Goal: Transaction & Acquisition: Purchase product/service

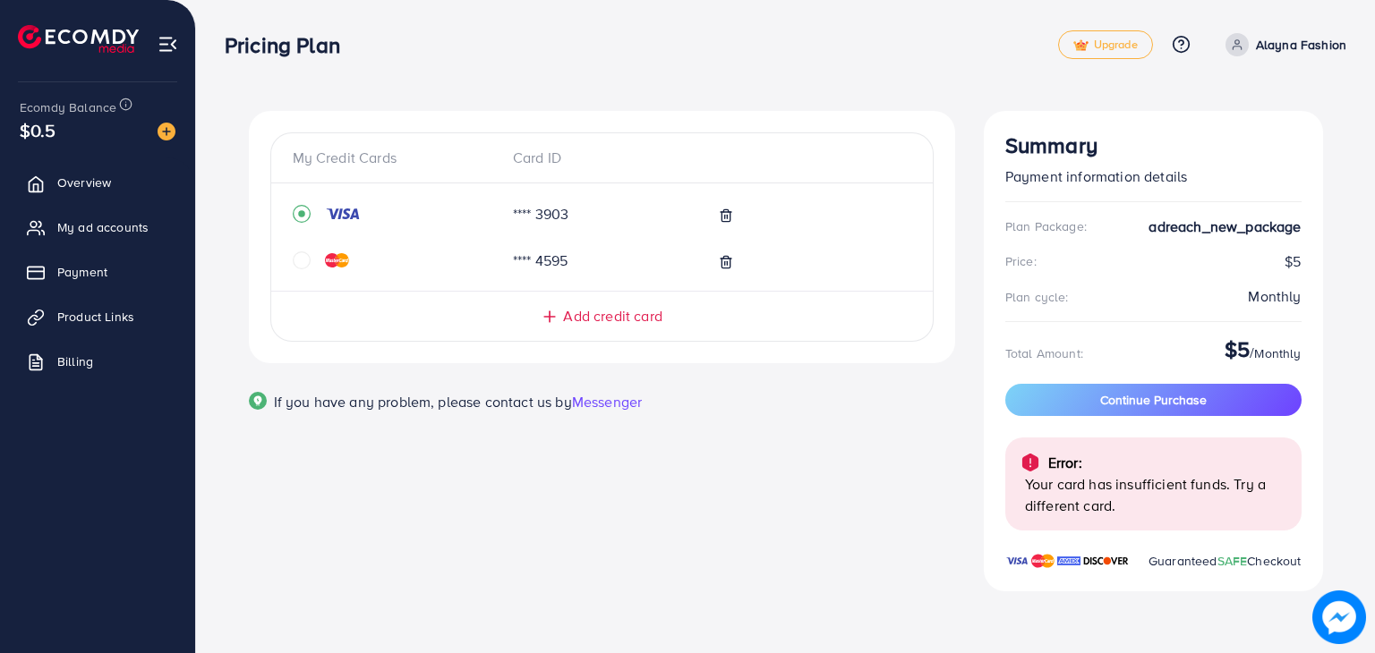
click at [311, 245] on div "**** 4595" at bounding box center [602, 260] width 618 height 32
click at [311, 253] on div at bounding box center [370, 260] width 155 height 18
click at [296, 260] on icon "circle" at bounding box center [302, 260] width 18 height 18
click at [1138, 403] on span "Continue Purchase" at bounding box center [1153, 400] width 106 height 18
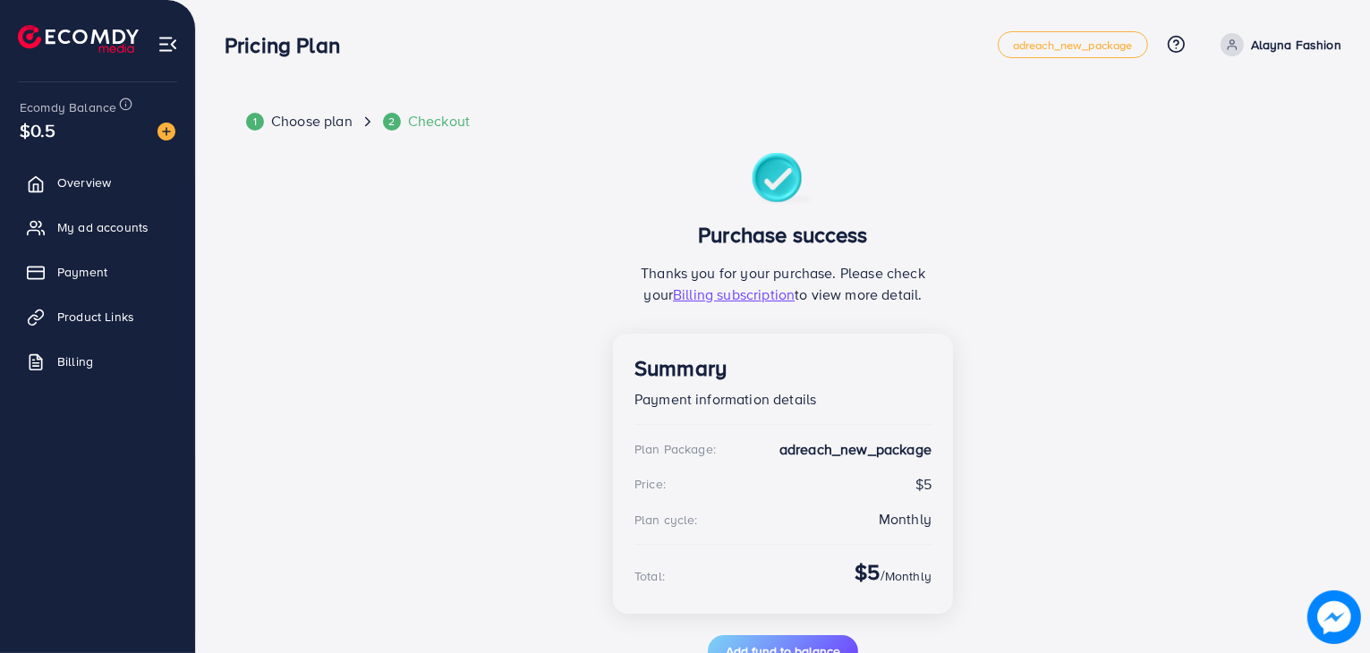
scroll to position [57, 0]
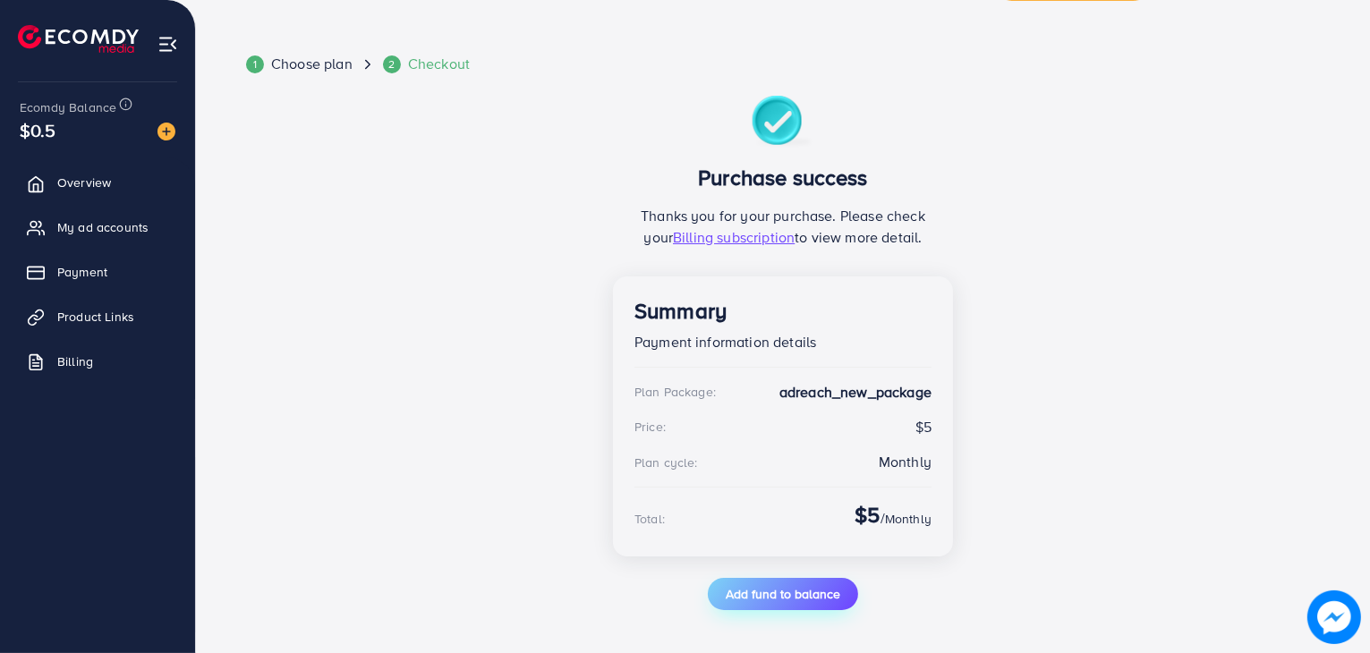
click at [805, 592] on span "Add fund to balance" at bounding box center [783, 594] width 115 height 18
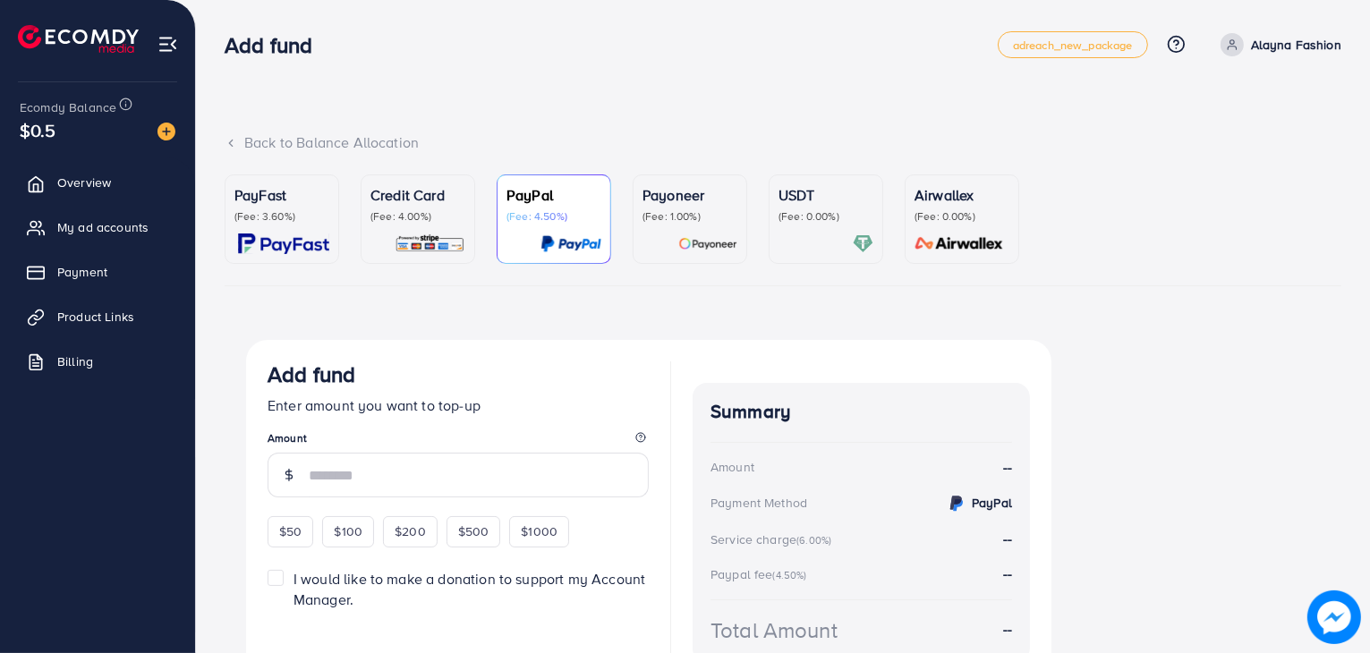
click at [315, 219] on p "(Fee: 3.60%)" at bounding box center [281, 216] width 95 height 14
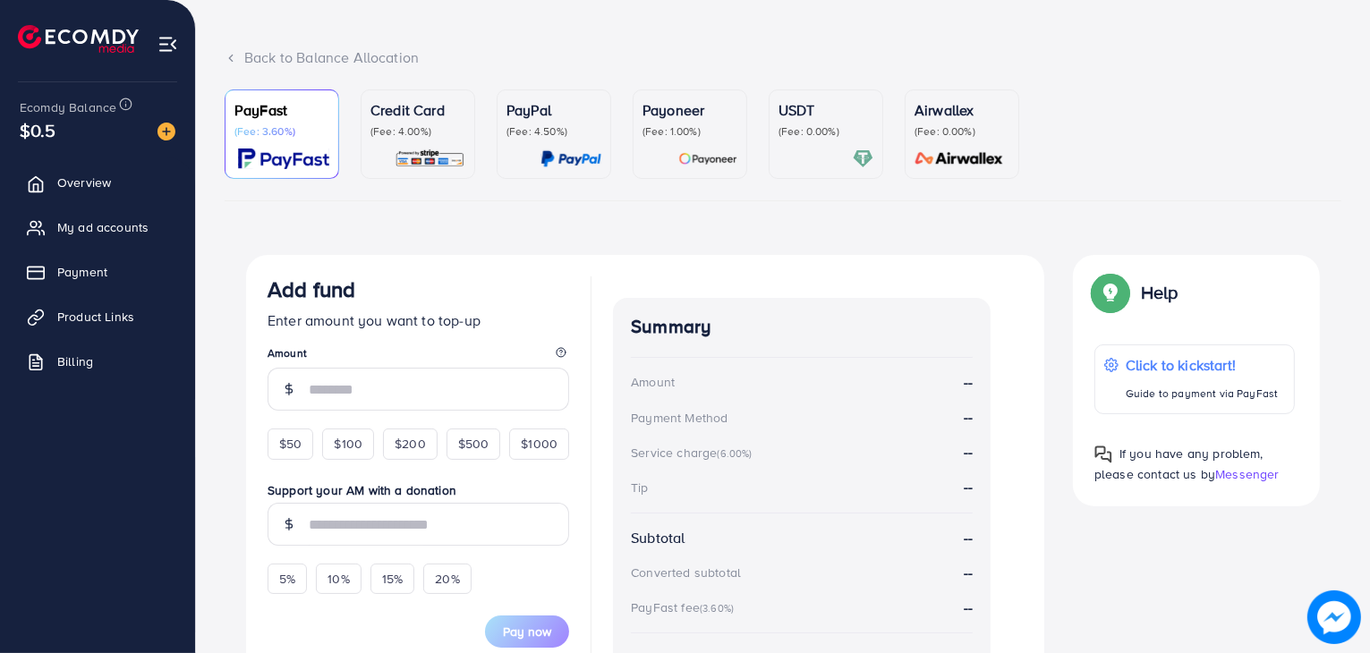
scroll to position [86, 0]
click at [287, 430] on div "$50" at bounding box center [291, 443] width 46 height 30
type input "**"
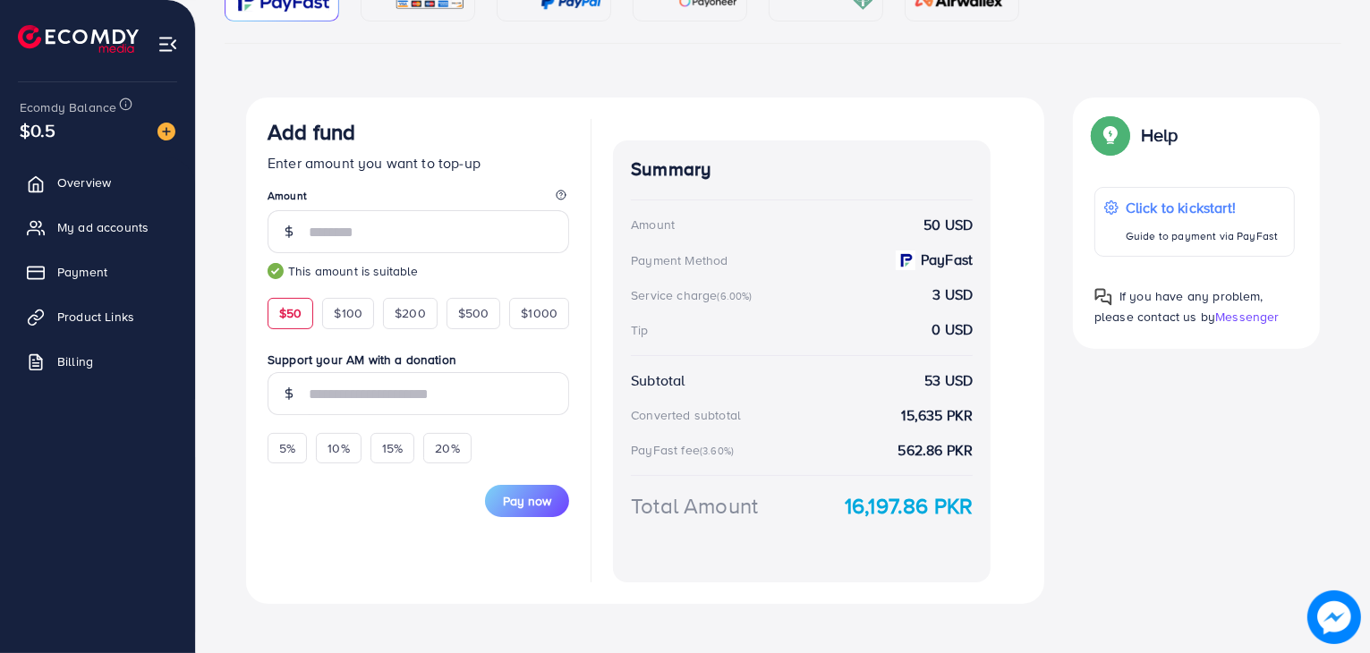
scroll to position [258, 0]
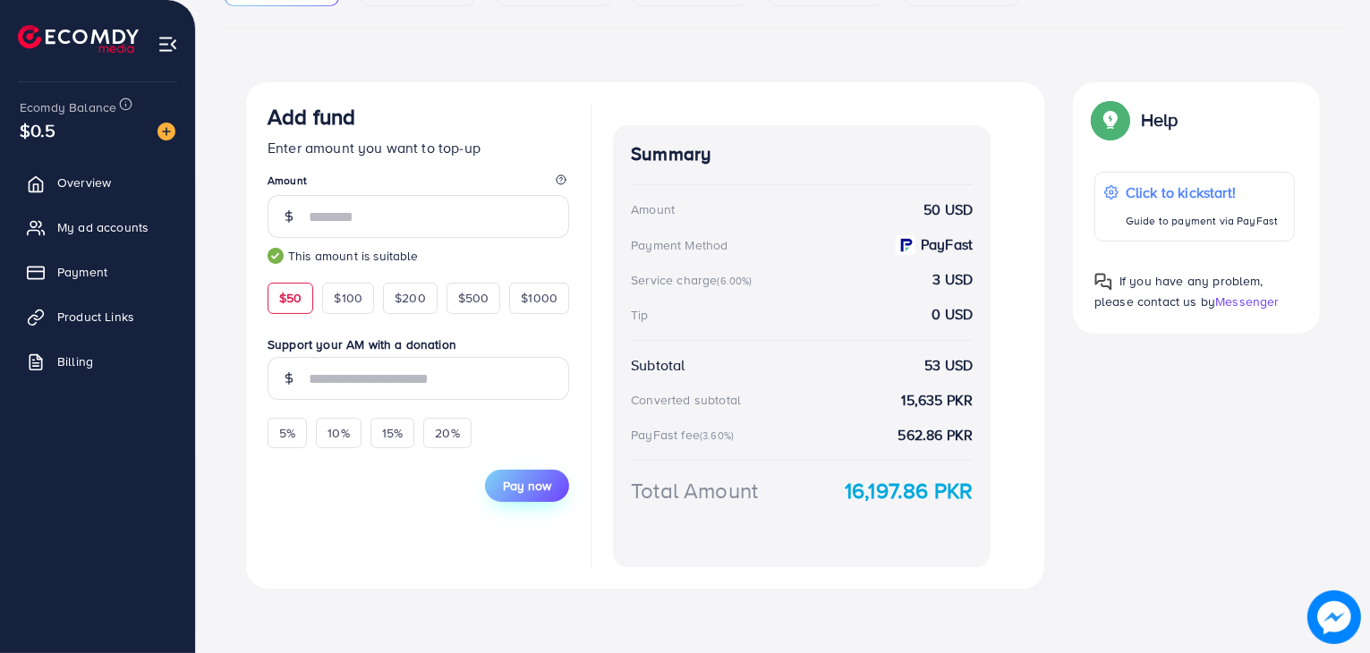
click at [530, 484] on span "Pay now" at bounding box center [527, 486] width 48 height 18
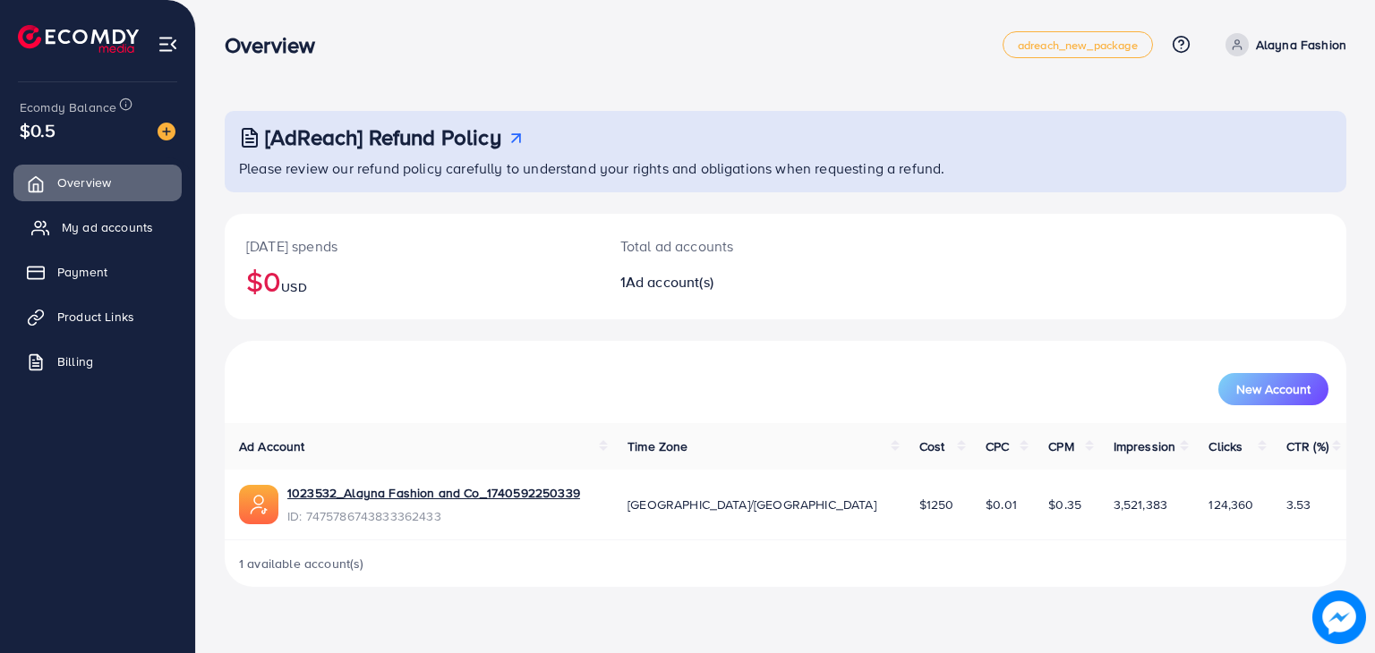
click at [89, 236] on span "My ad accounts" at bounding box center [107, 227] width 91 height 18
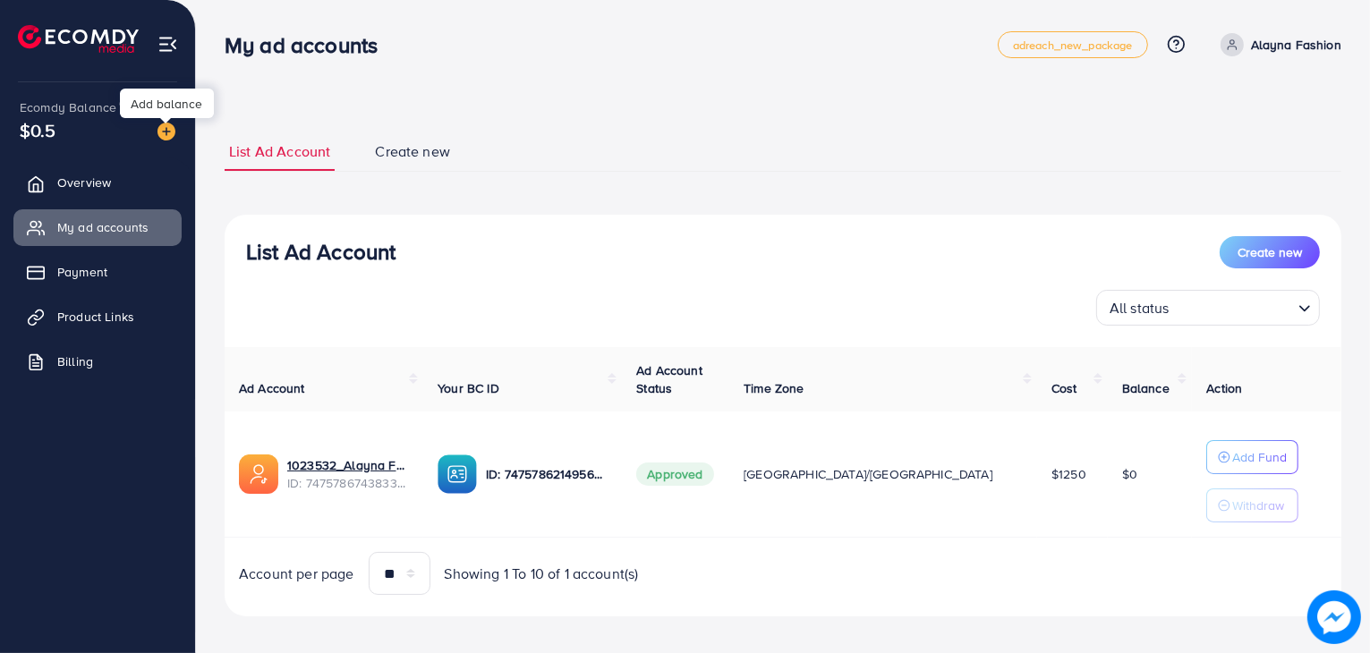
click at [159, 130] on img at bounding box center [167, 132] width 18 height 18
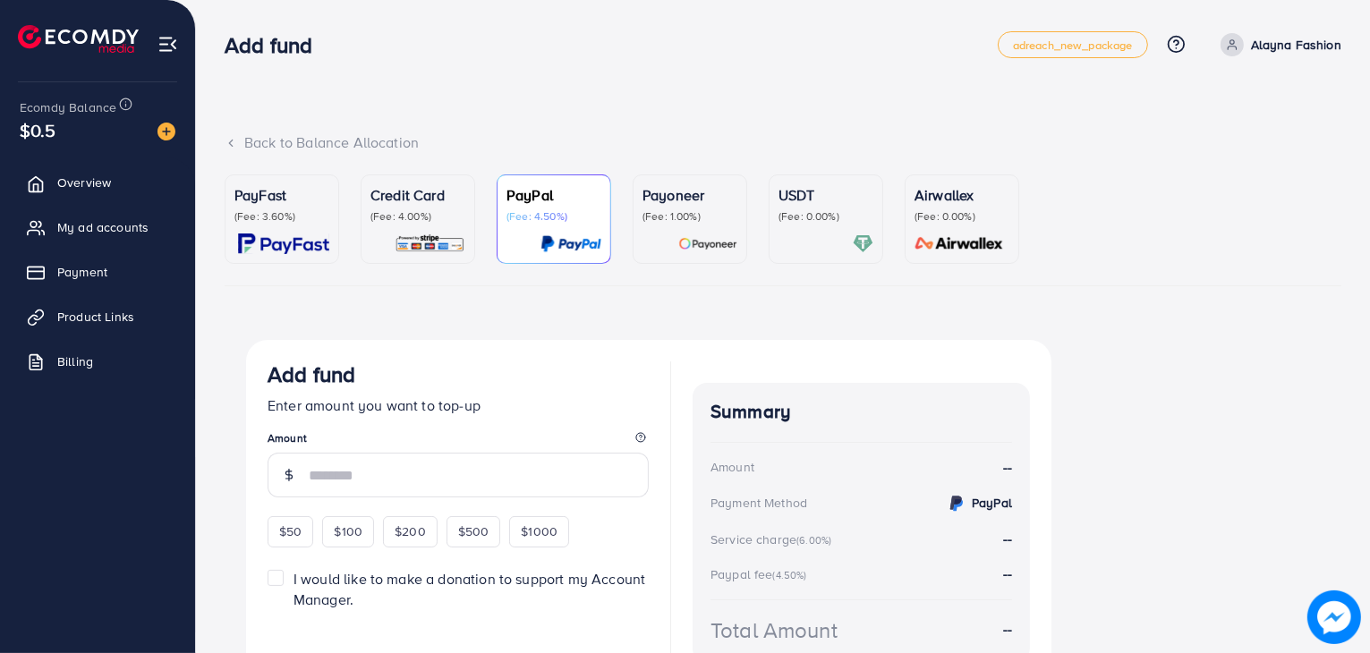
click at [302, 225] on div "PayFast (Fee: 3.60%)" at bounding box center [281, 219] width 95 height 70
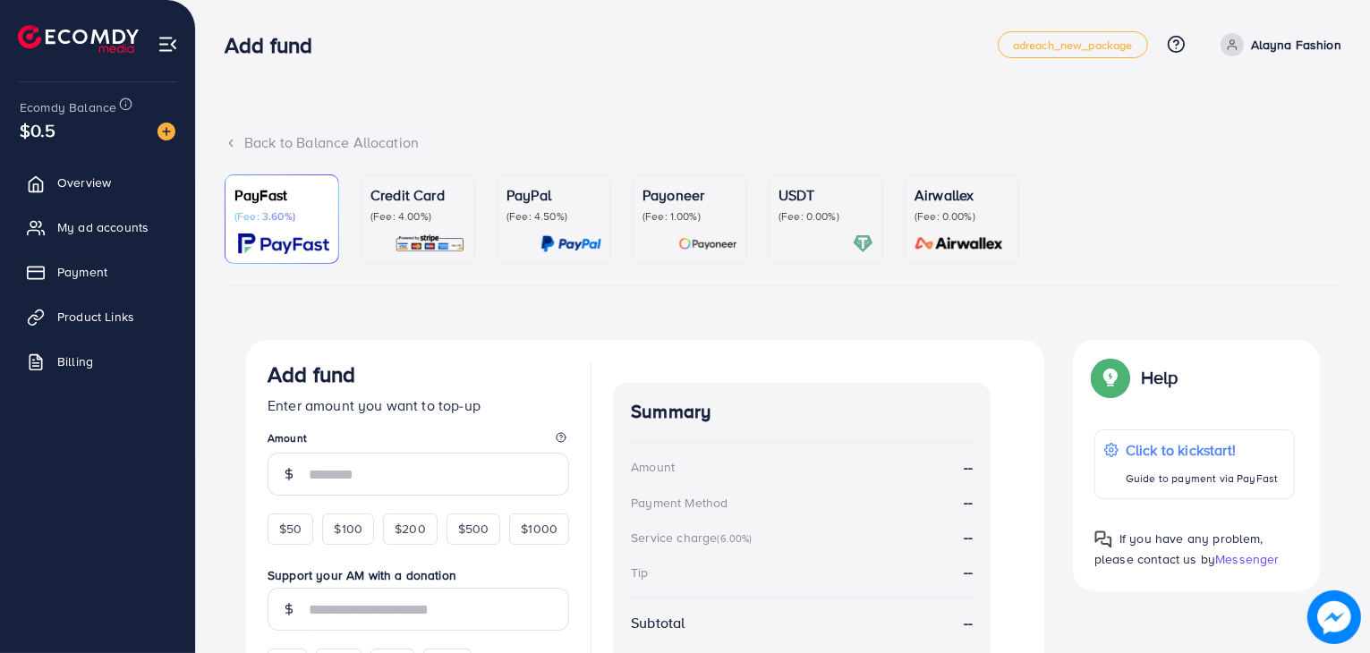
click at [433, 228] on div "Credit Card (Fee: 4.00%)" at bounding box center [417, 219] width 95 height 70
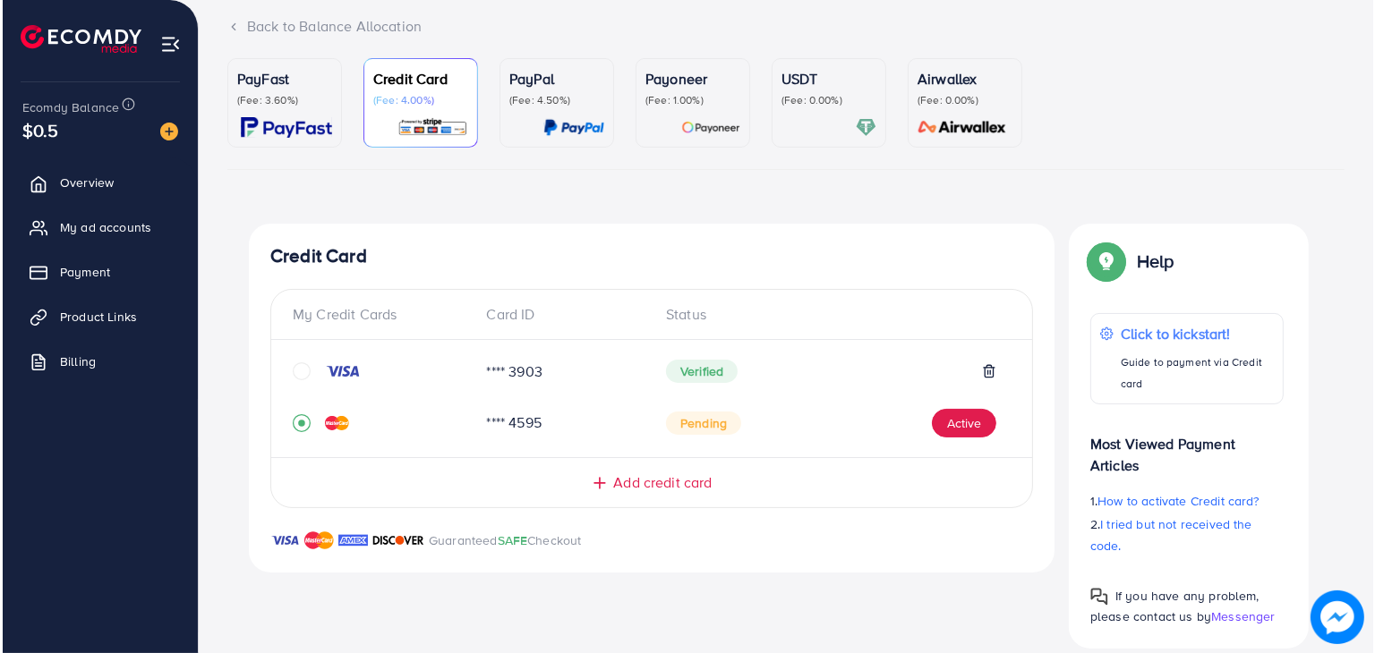
scroll to position [140, 0]
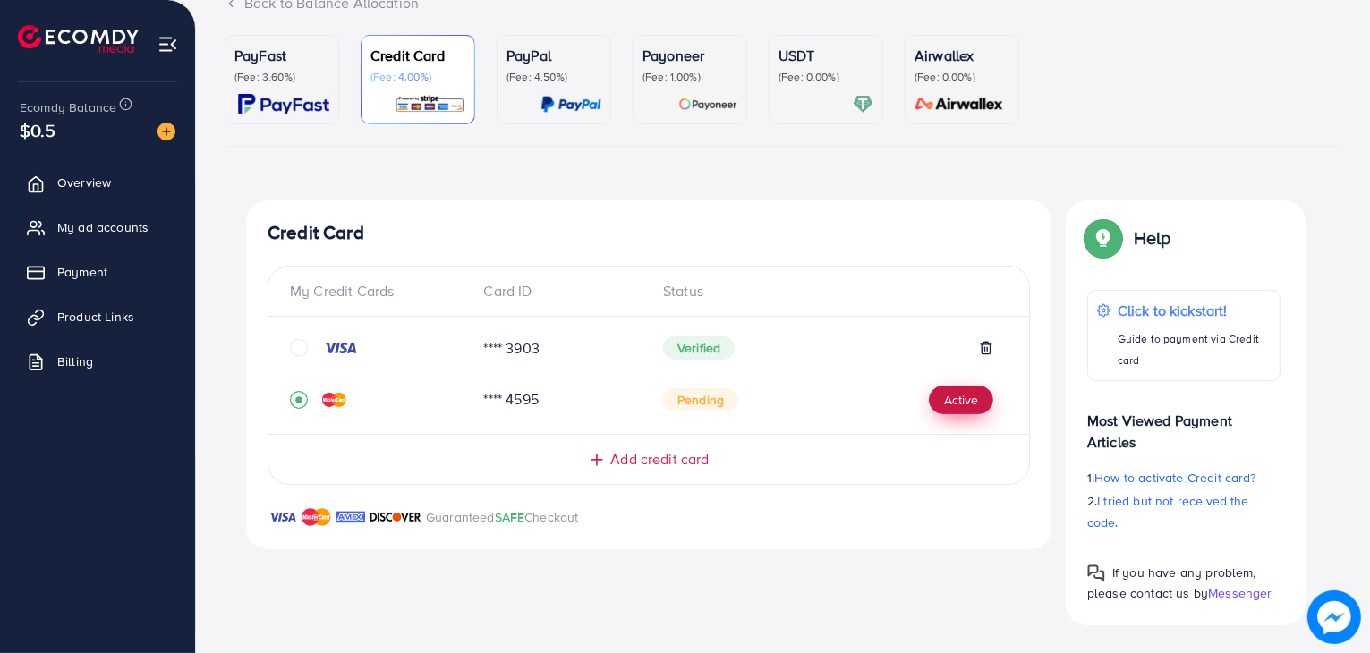
click at [966, 395] on button "Active" at bounding box center [961, 400] width 64 height 29
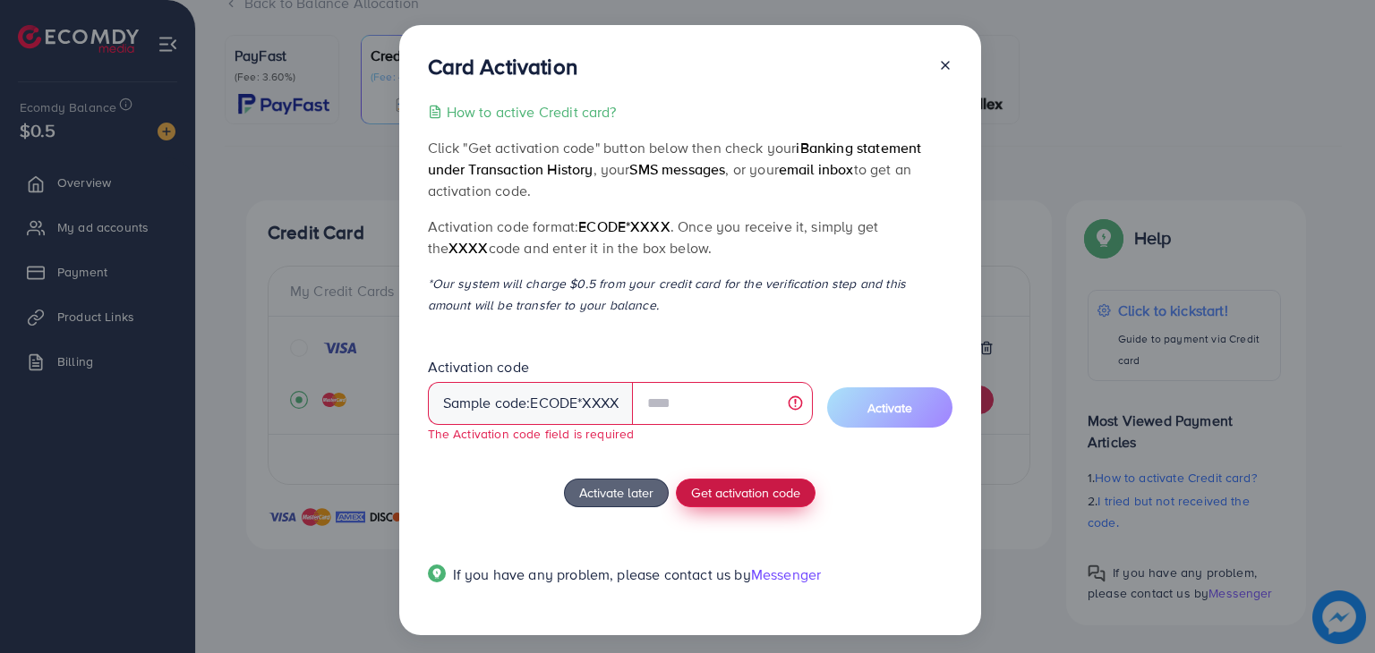
click at [709, 486] on span "Get activation code" at bounding box center [745, 492] width 109 height 19
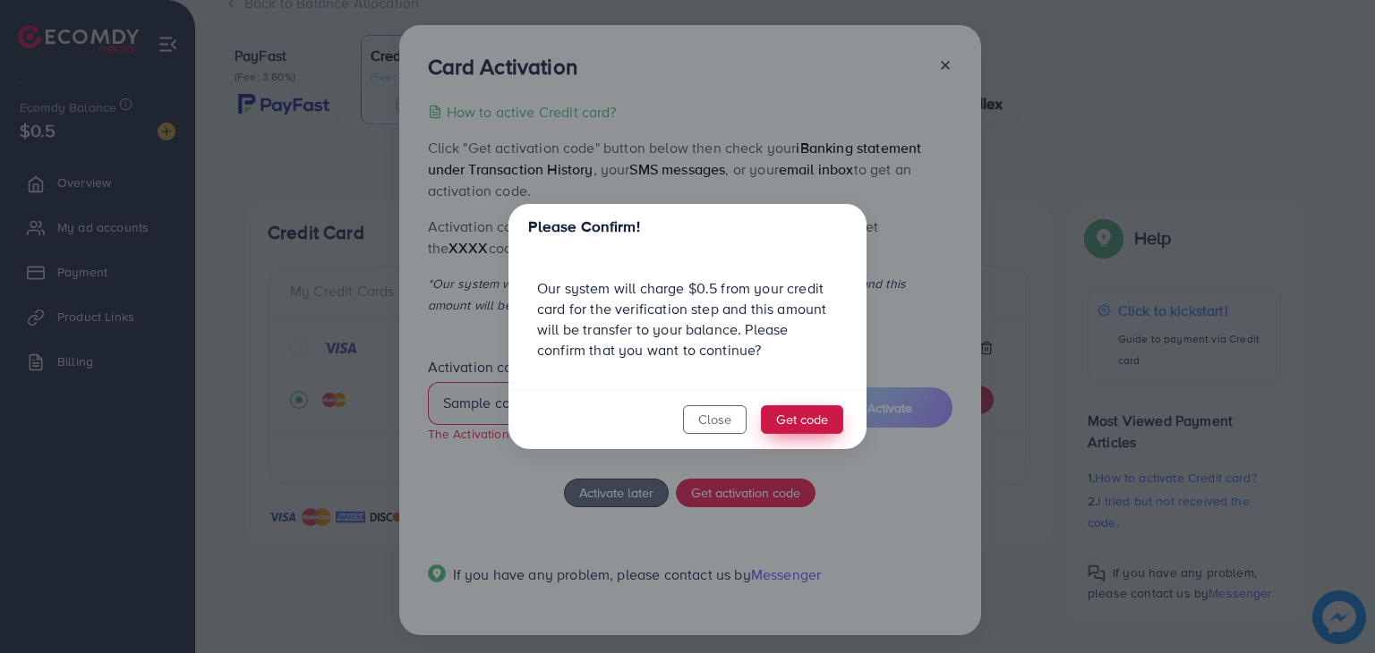
click at [814, 413] on button "Get code" at bounding box center [802, 419] width 82 height 29
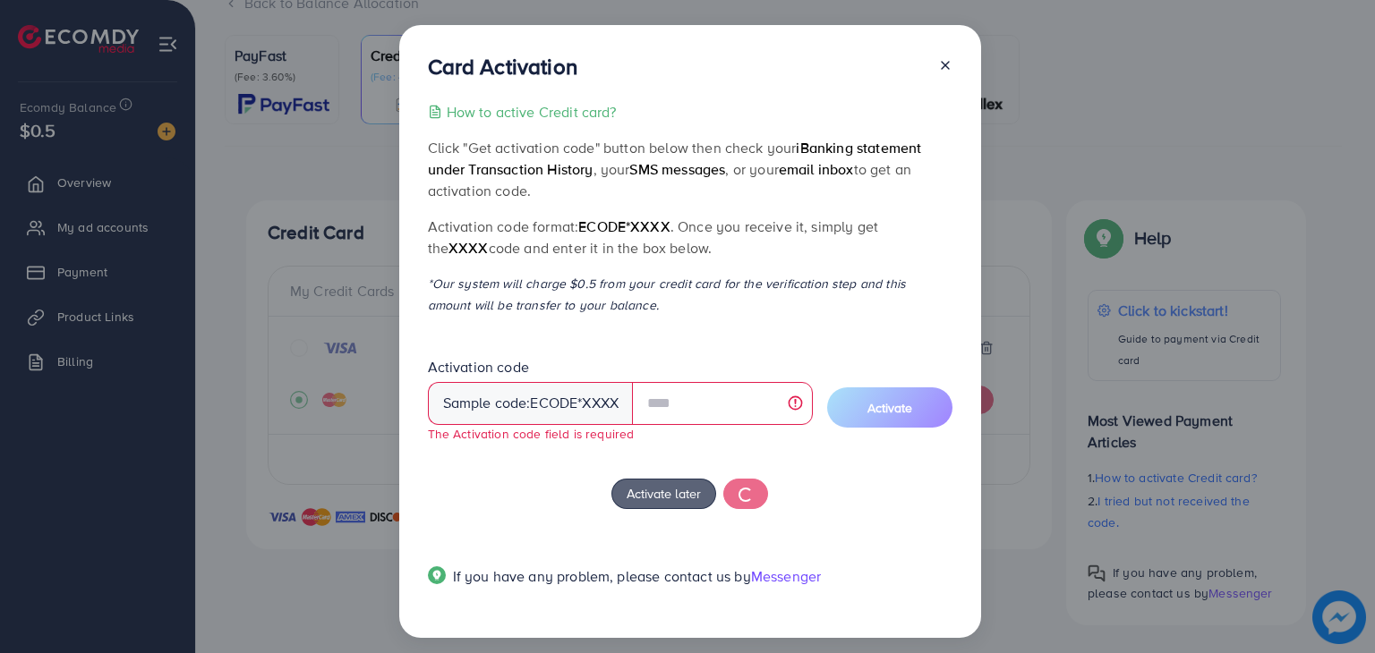
scroll to position [122, 0]
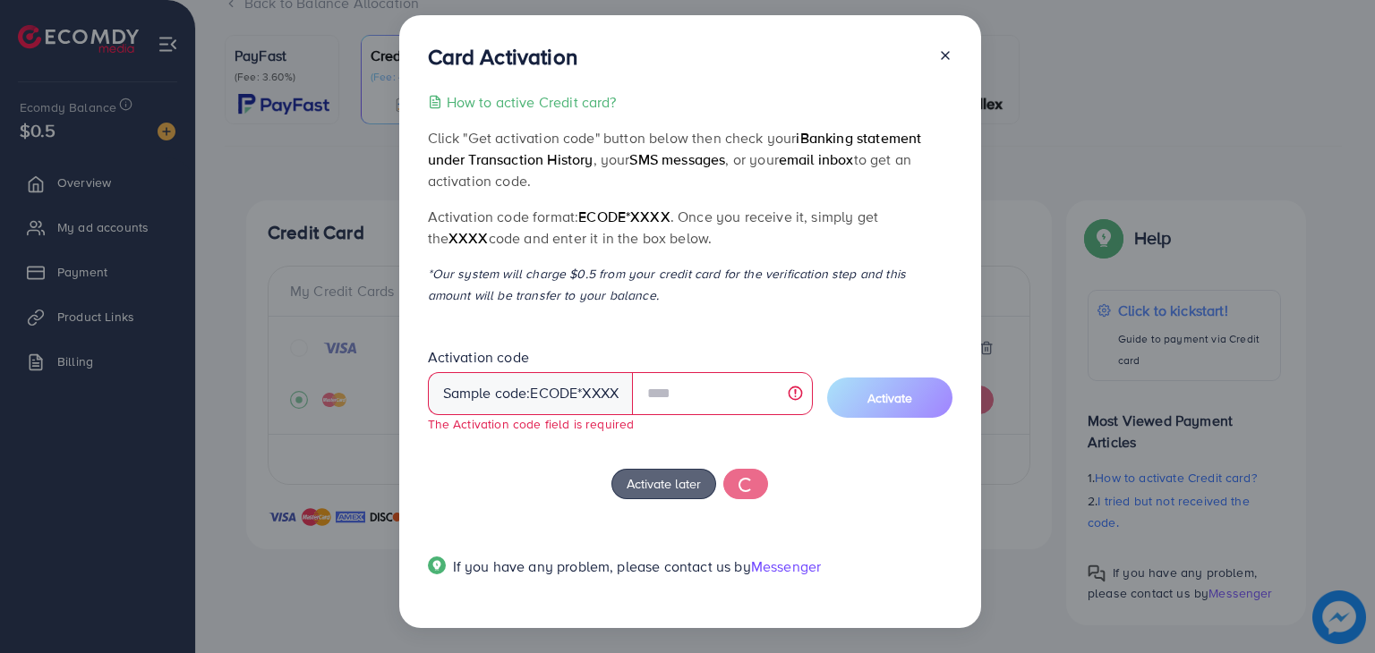
click at [941, 58] on div "Card Activation How to active Credit card? Click "Get activation code" button b…" at bounding box center [690, 321] width 582 height 613
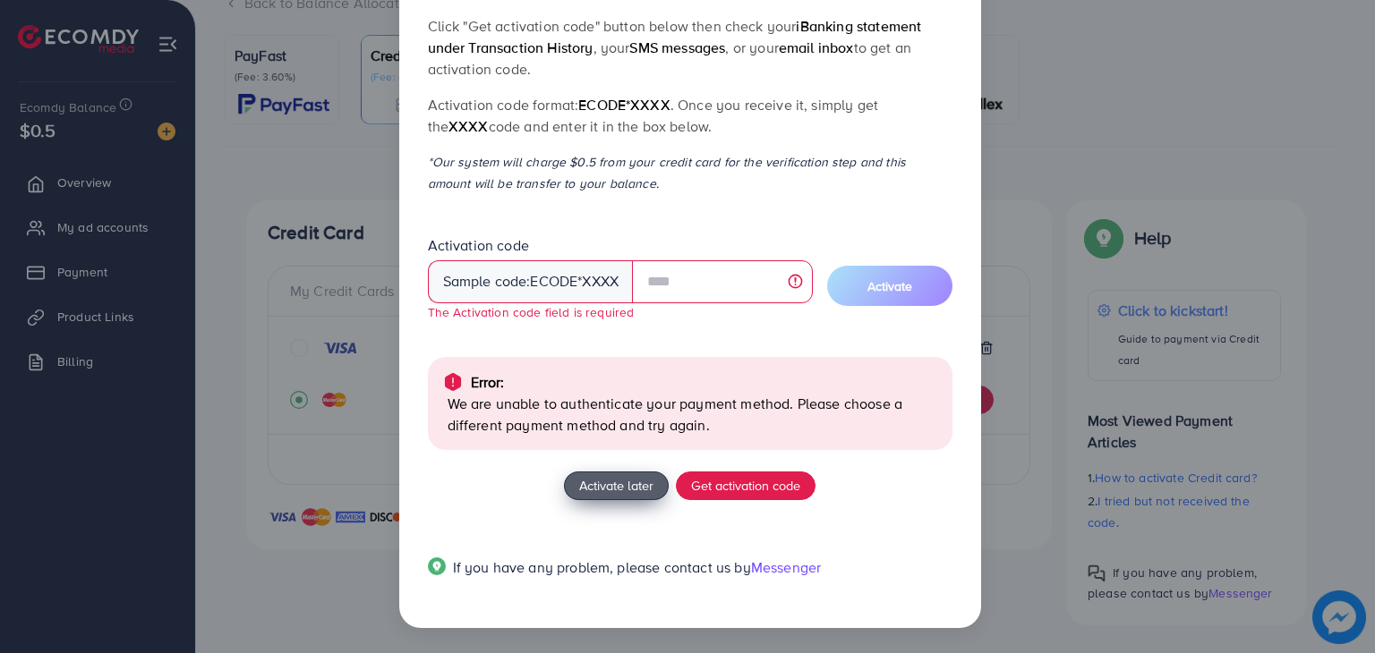
click at [638, 481] on span "Activate later" at bounding box center [616, 485] width 74 height 19
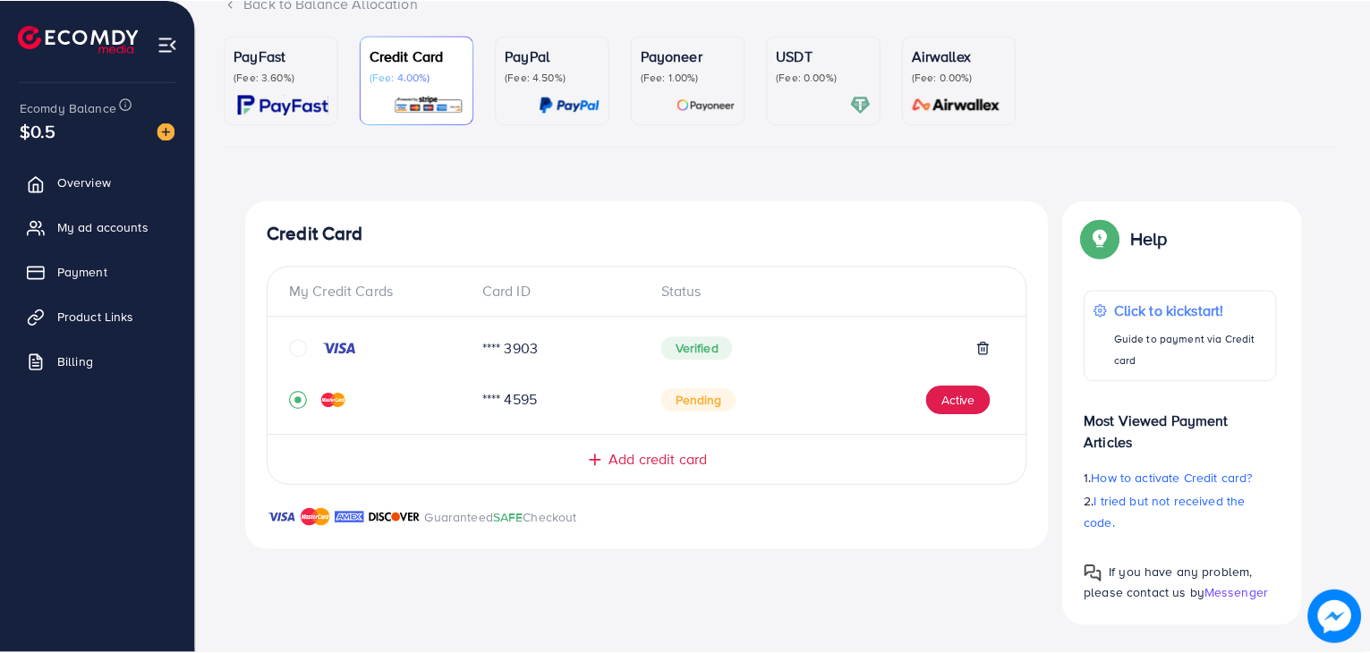
scroll to position [7, 0]
click at [80, 226] on span "My ad accounts" at bounding box center [107, 227] width 91 height 18
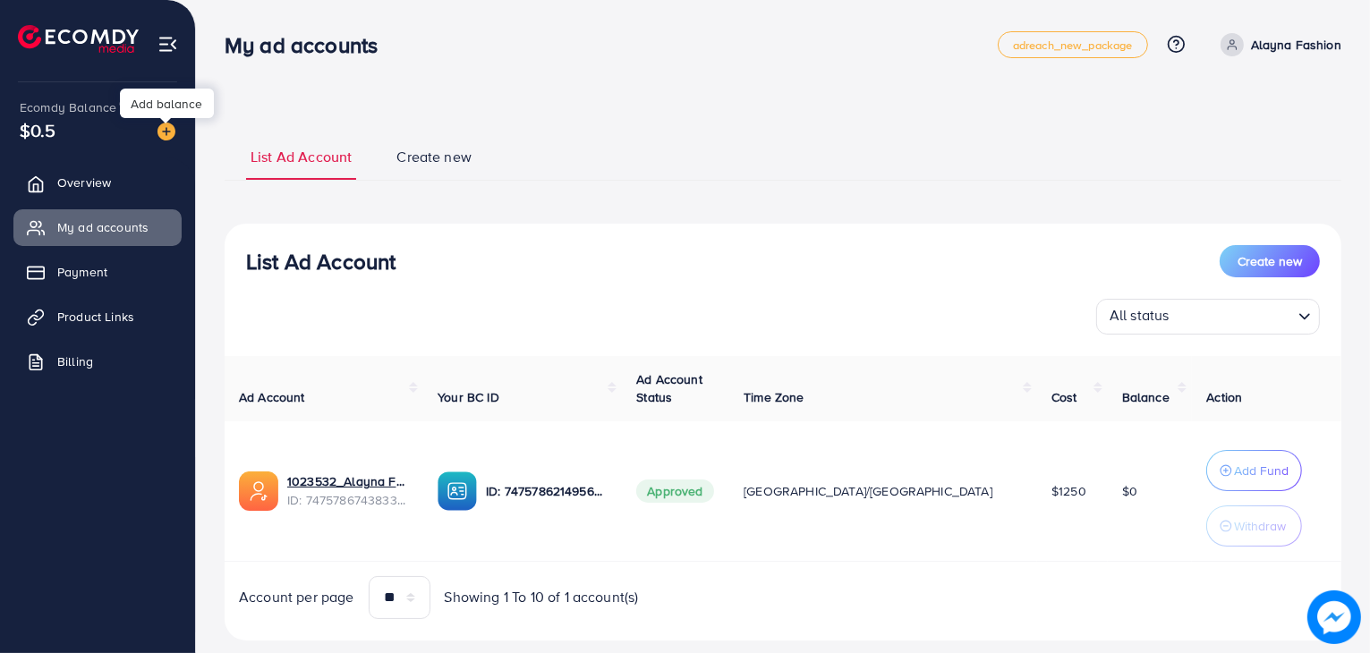
click at [161, 139] on img at bounding box center [167, 132] width 18 height 18
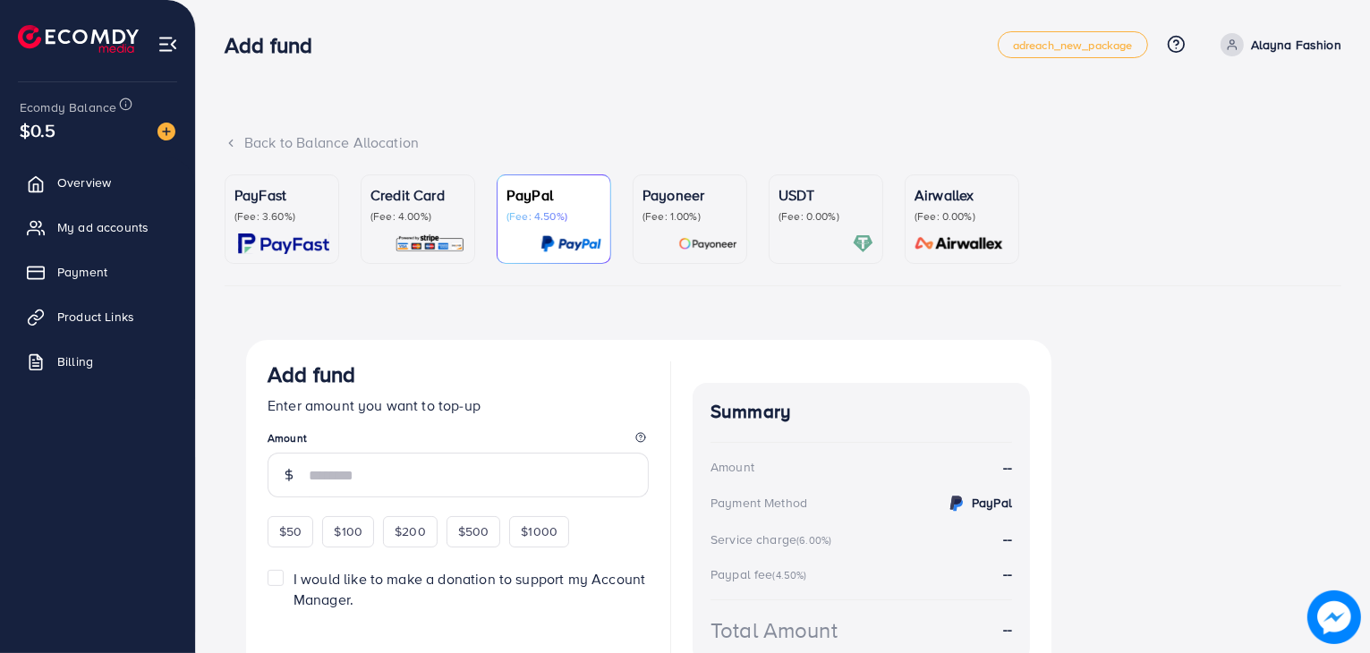
click at [305, 213] on p "(Fee: 3.60%)" at bounding box center [281, 216] width 95 height 14
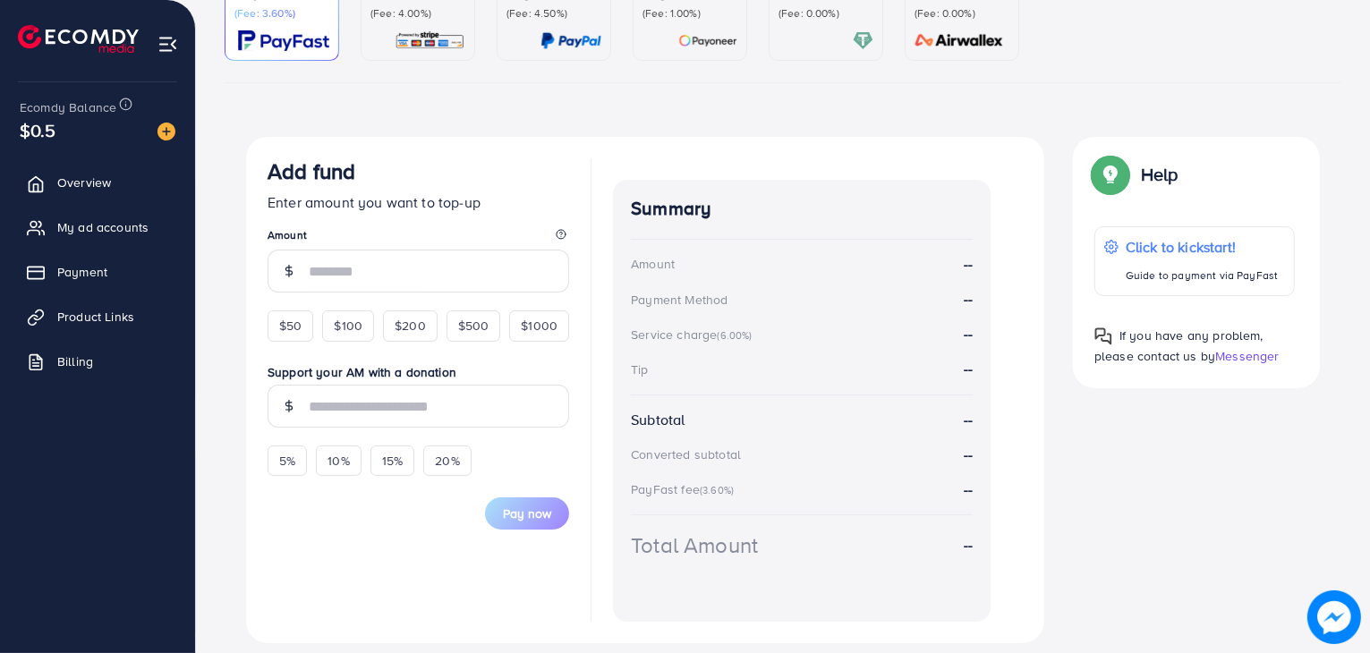
scroll to position [204, 0]
click at [279, 317] on span "$50" at bounding box center [290, 325] width 22 height 18
type input "**"
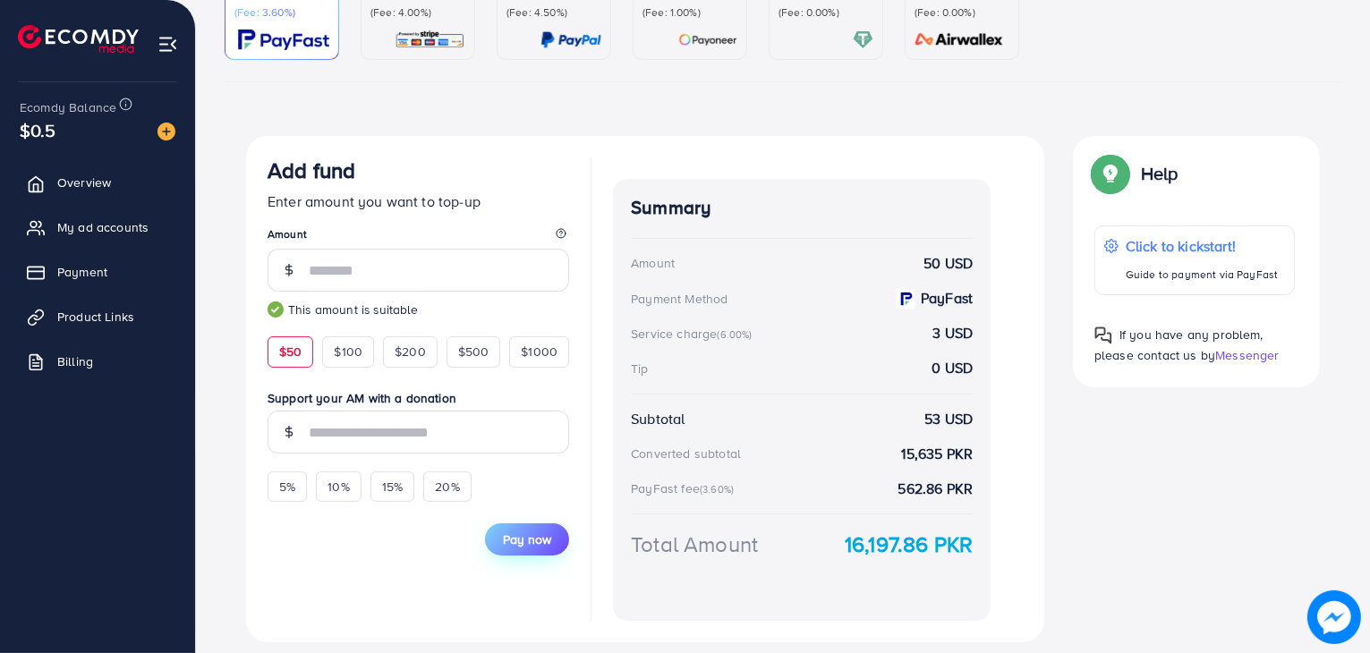
click at [523, 535] on span "Pay now" at bounding box center [527, 540] width 48 height 18
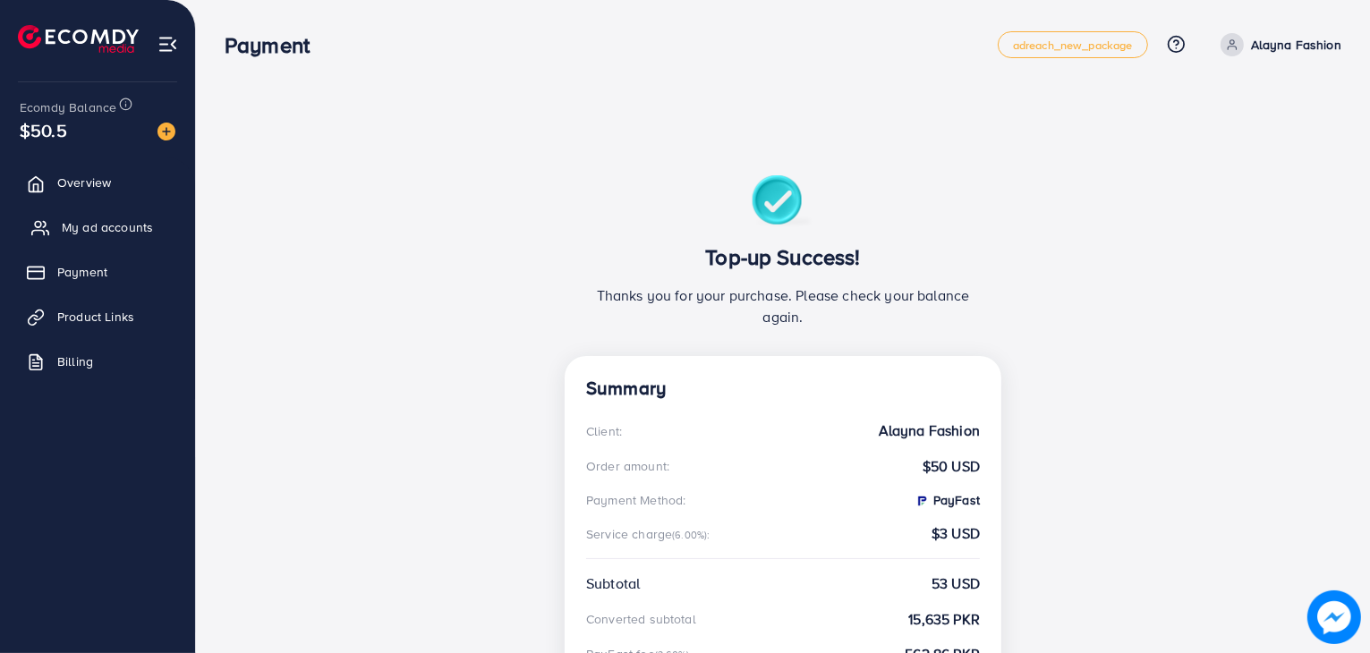
click at [118, 241] on link "My ad accounts" at bounding box center [97, 227] width 168 height 36
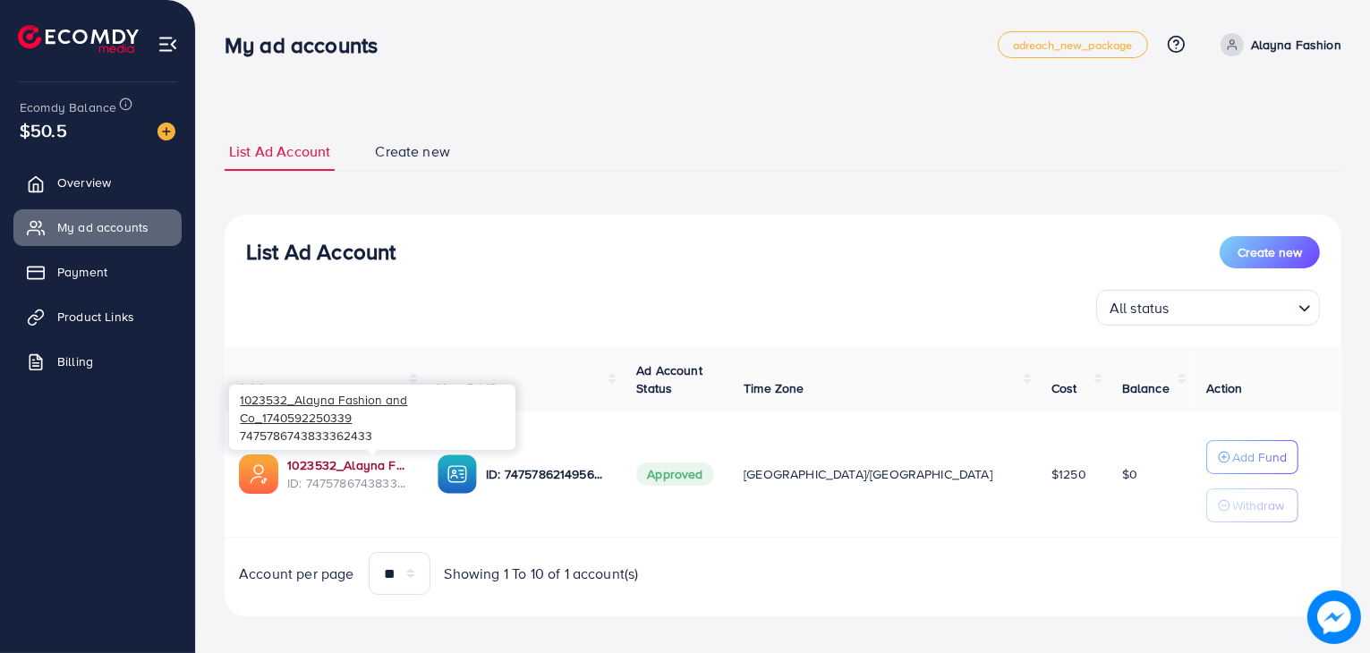
click at [324, 460] on link "1023532_Alayna Fashion and Co_1740592250339" at bounding box center [348, 465] width 122 height 18
